Goal: Find specific page/section

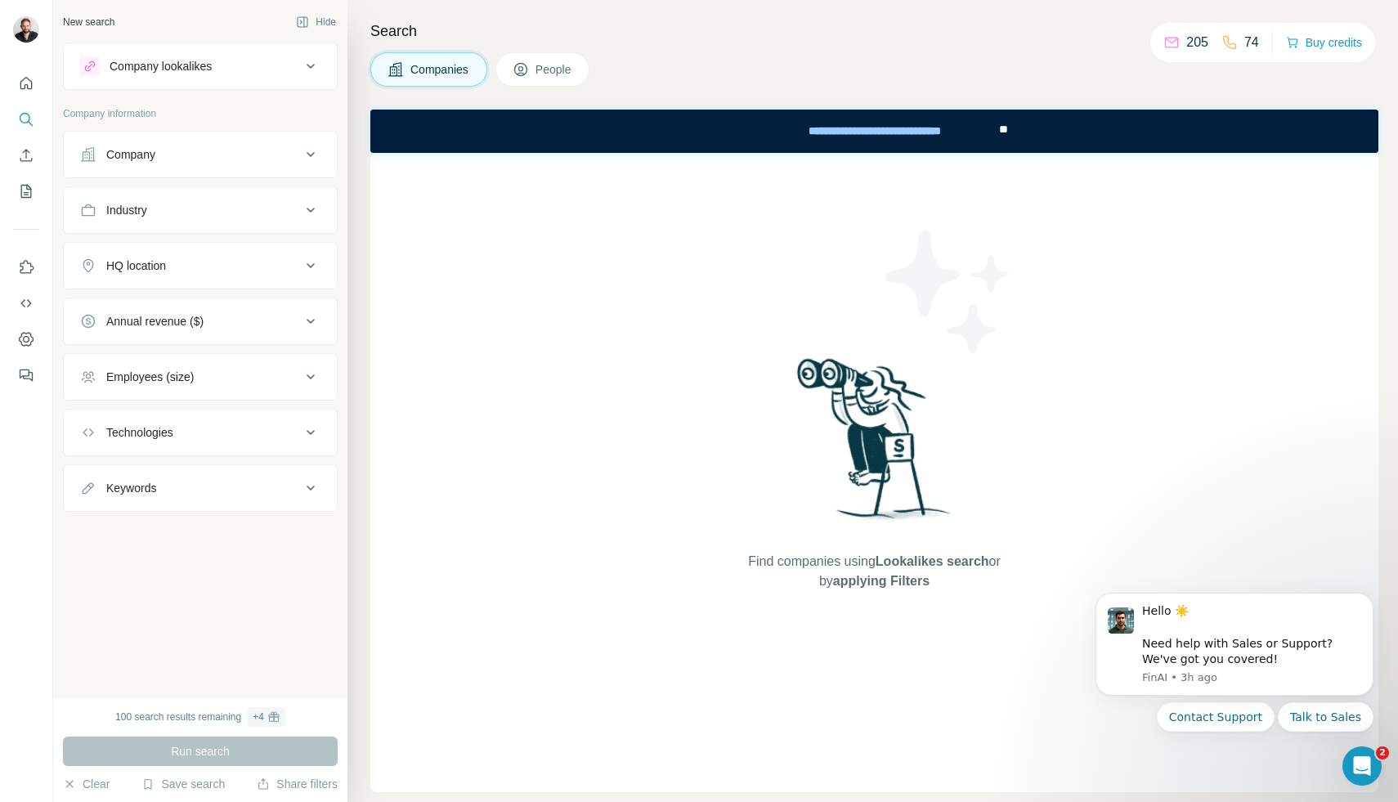
click at [235, 568] on div "New search Hide Company lookalikes Company information Company Industry HQ loca…" at bounding box center [200, 348] width 294 height 697
click at [25, 342] on icon "Dashboard" at bounding box center [26, 339] width 7 height 7
click at [926, 11] on div "Search Companies People Find companies using Lookalikes search or by applying F…" at bounding box center [873, 401] width 1051 height 802
click at [1371, 599] on icon "Dismiss notification" at bounding box center [1369, 598] width 9 height 9
click at [28, 118] on icon "Search" at bounding box center [26, 119] width 16 height 16
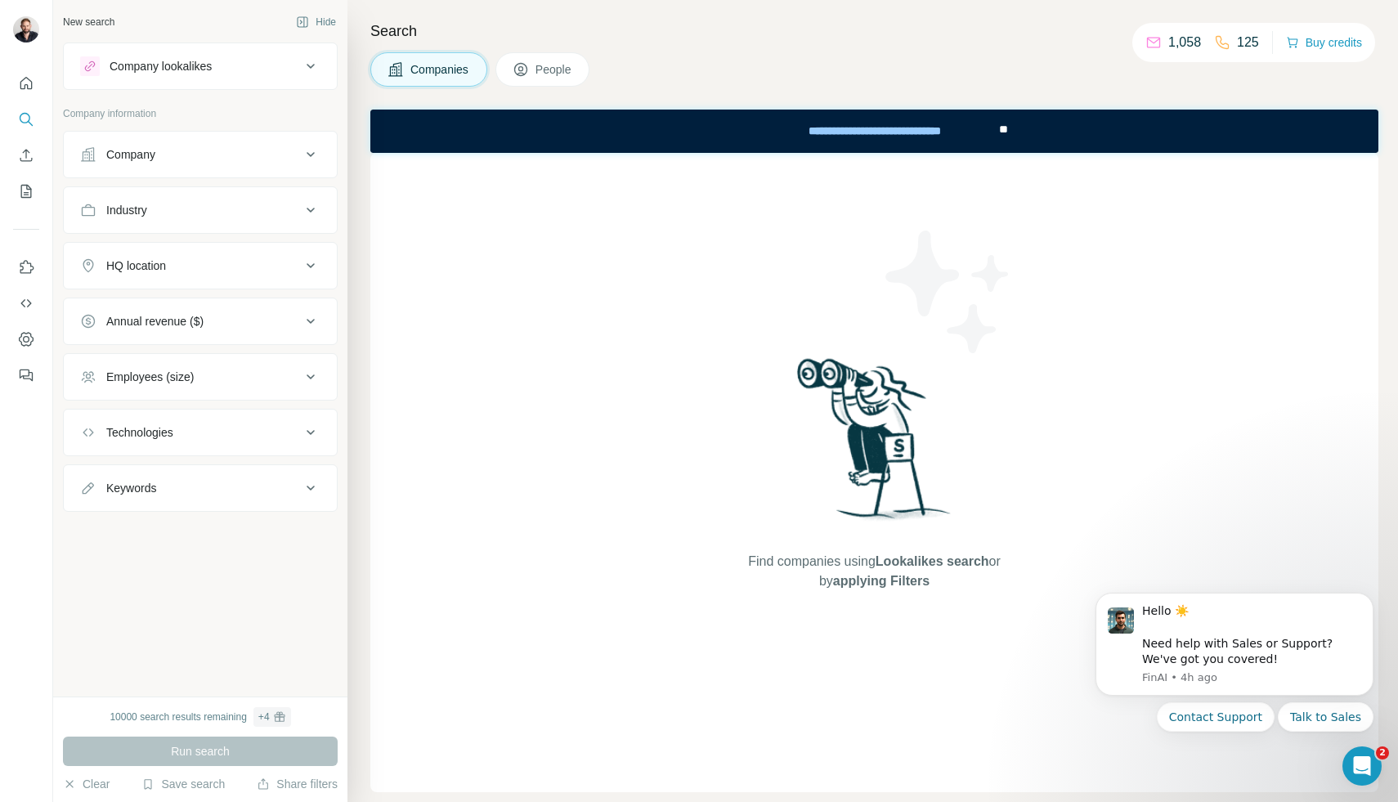
click at [568, 65] on span "People" at bounding box center [555, 69] width 38 height 16
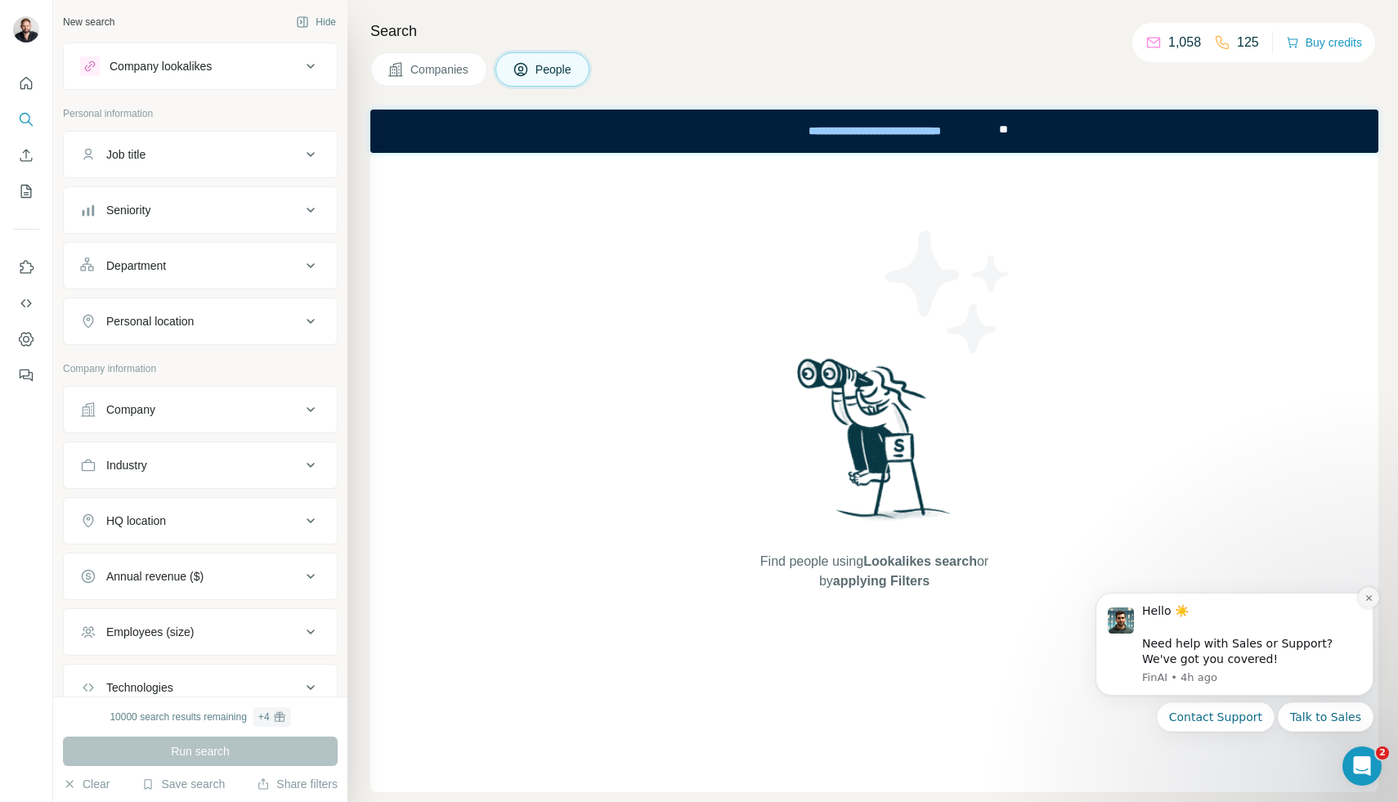
click at [1367, 601] on icon "Dismiss notification" at bounding box center [1369, 598] width 9 height 9
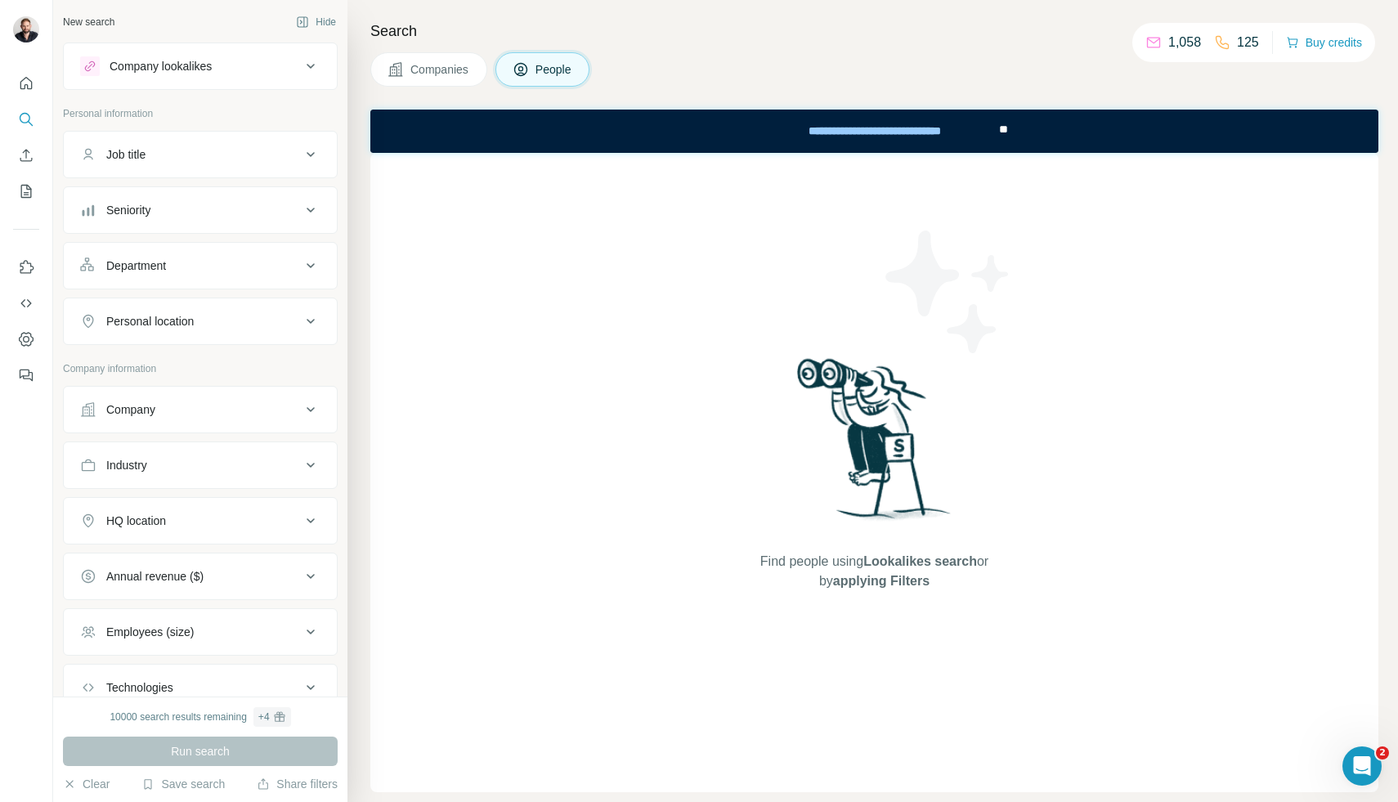
click at [797, 47] on div "Search Companies People Find people using Lookalikes search or by applying Filt…" at bounding box center [873, 401] width 1051 height 802
click at [778, 26] on div "Search Companies People Find people using Lookalikes search or by applying Filt…" at bounding box center [873, 401] width 1051 height 802
